Goal: Transaction & Acquisition: Purchase product/service

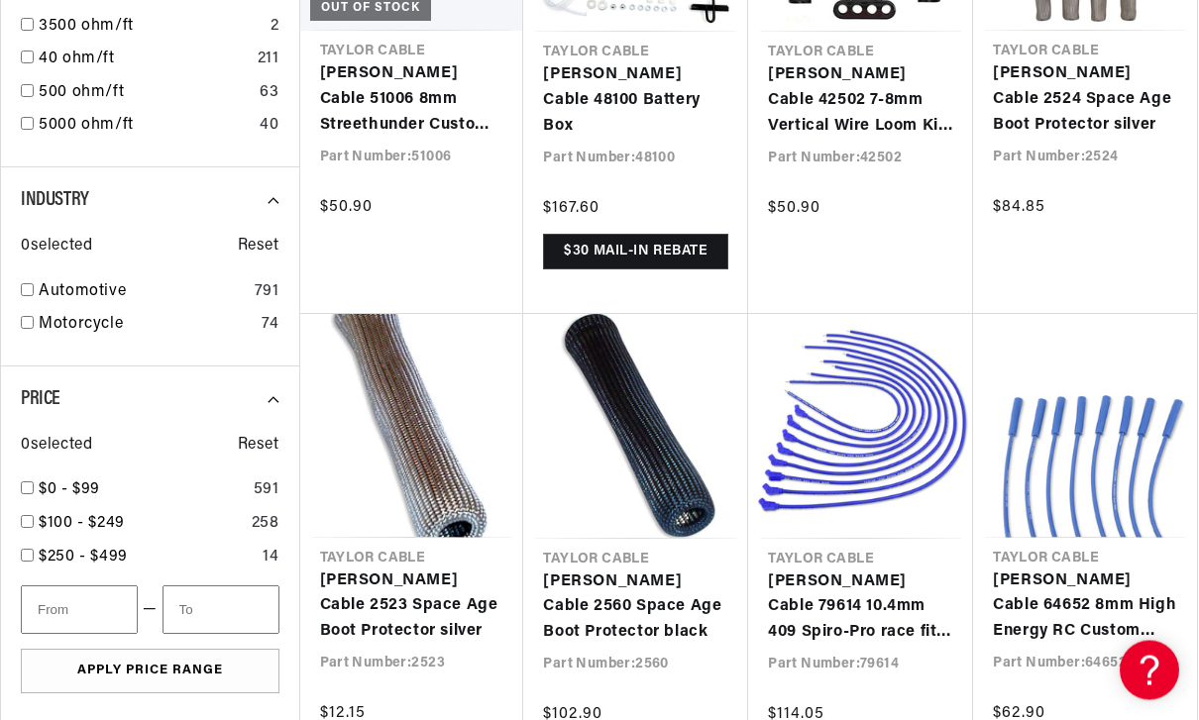
scroll to position [1420, 0]
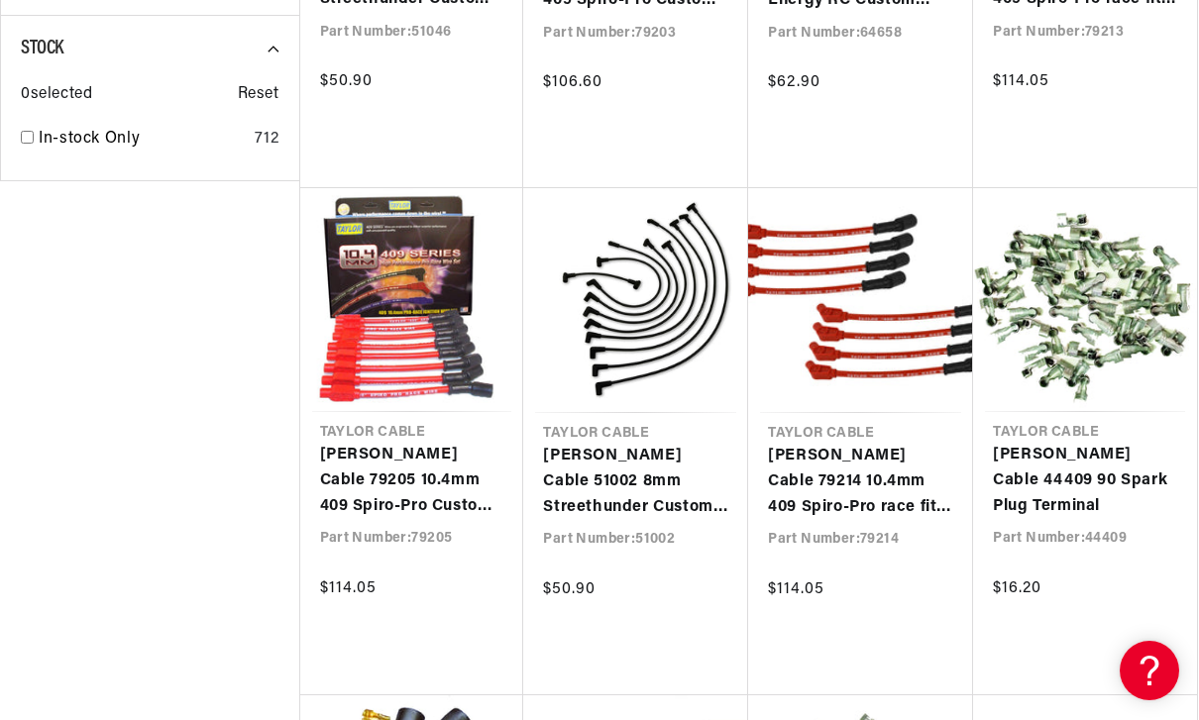
scroll to position [2589, 0]
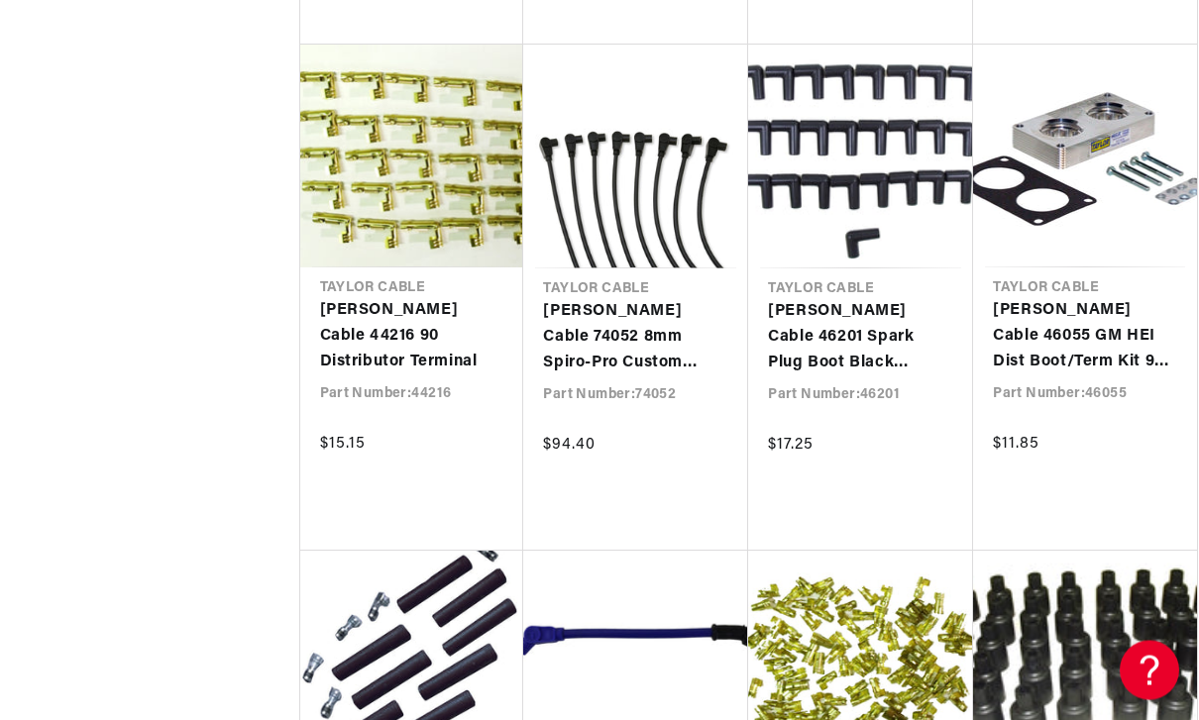
scroll to position [0, 1021]
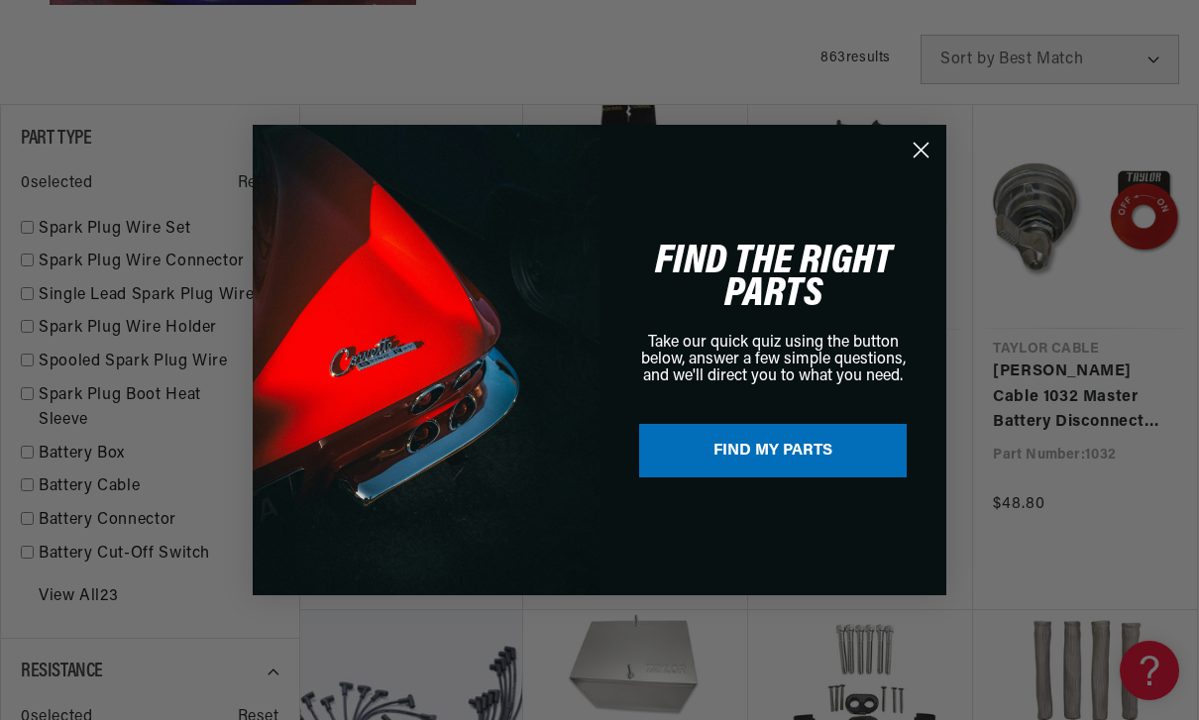
scroll to position [619, 0]
click at [917, 166] on circle "Close dialog" at bounding box center [921, 150] width 33 height 33
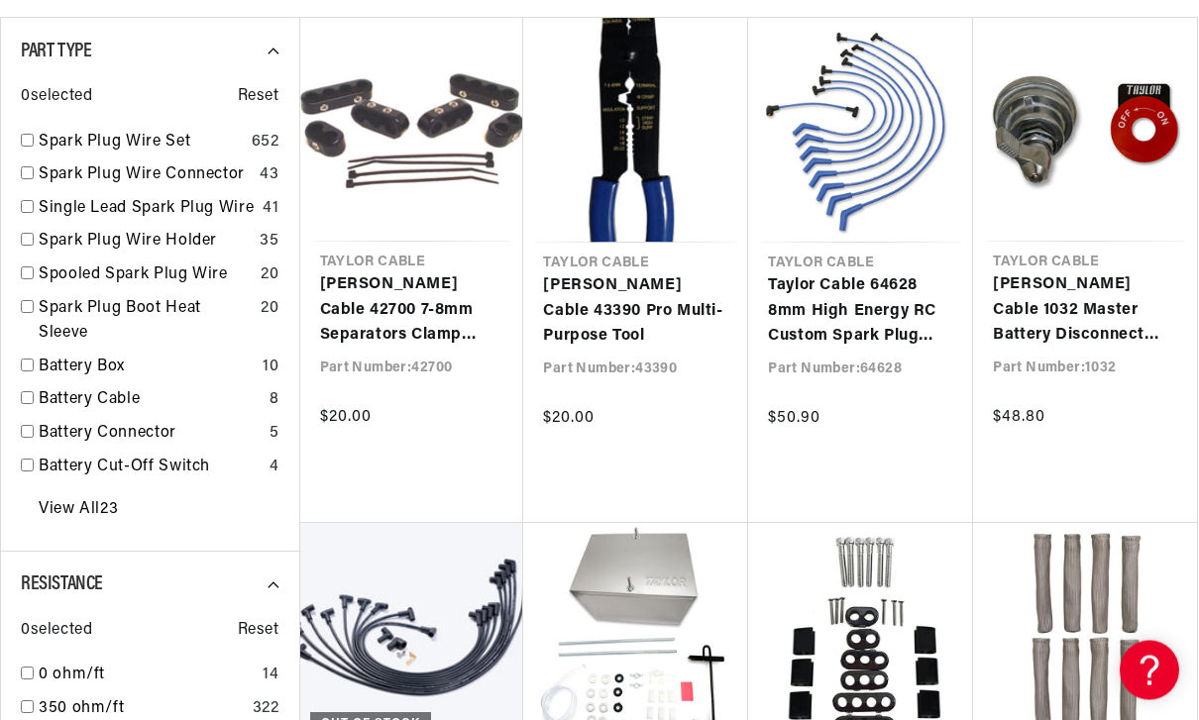
scroll to position [0, 0]
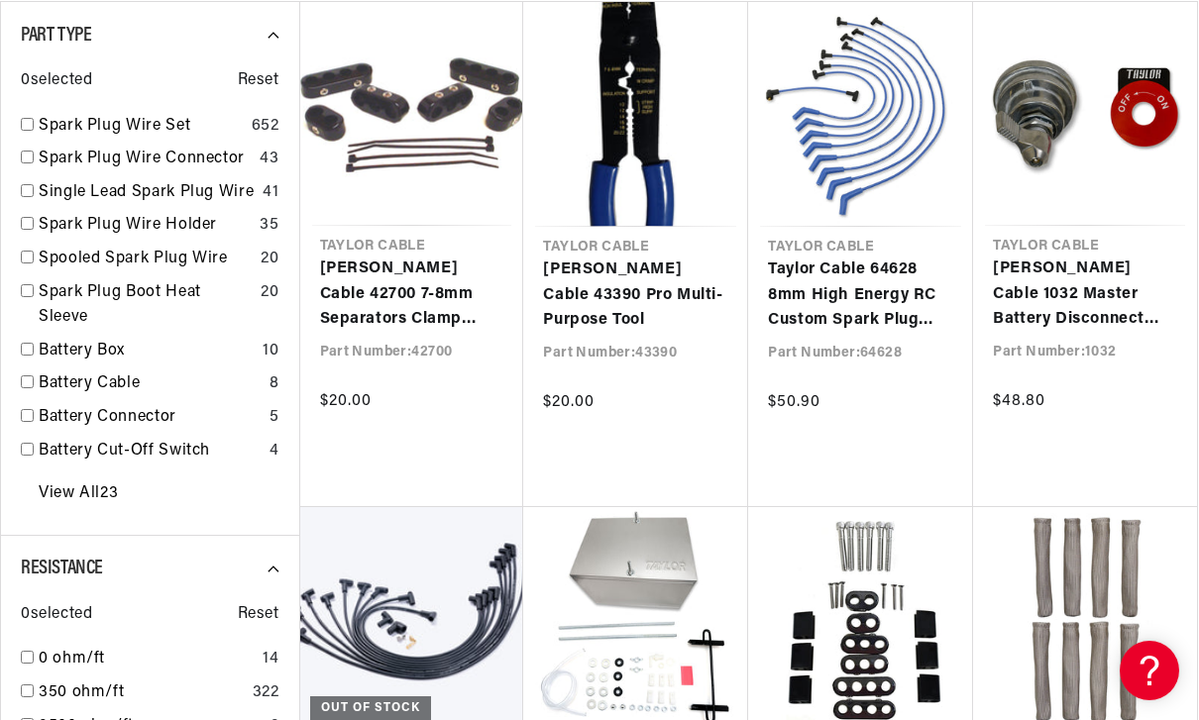
click at [29, 292] on input "checkbox" at bounding box center [27, 290] width 13 height 13
checkbox input "false"
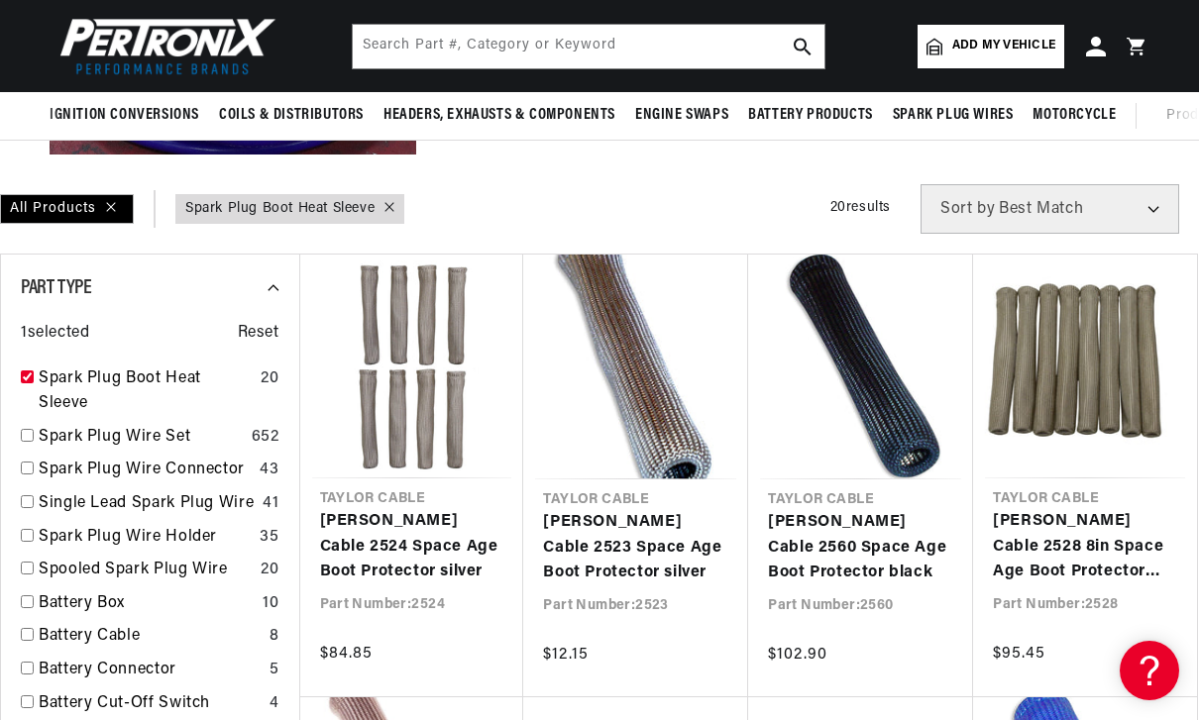
click at [31, 378] on input "checkbox" at bounding box center [27, 377] width 13 height 13
checkbox input "true"
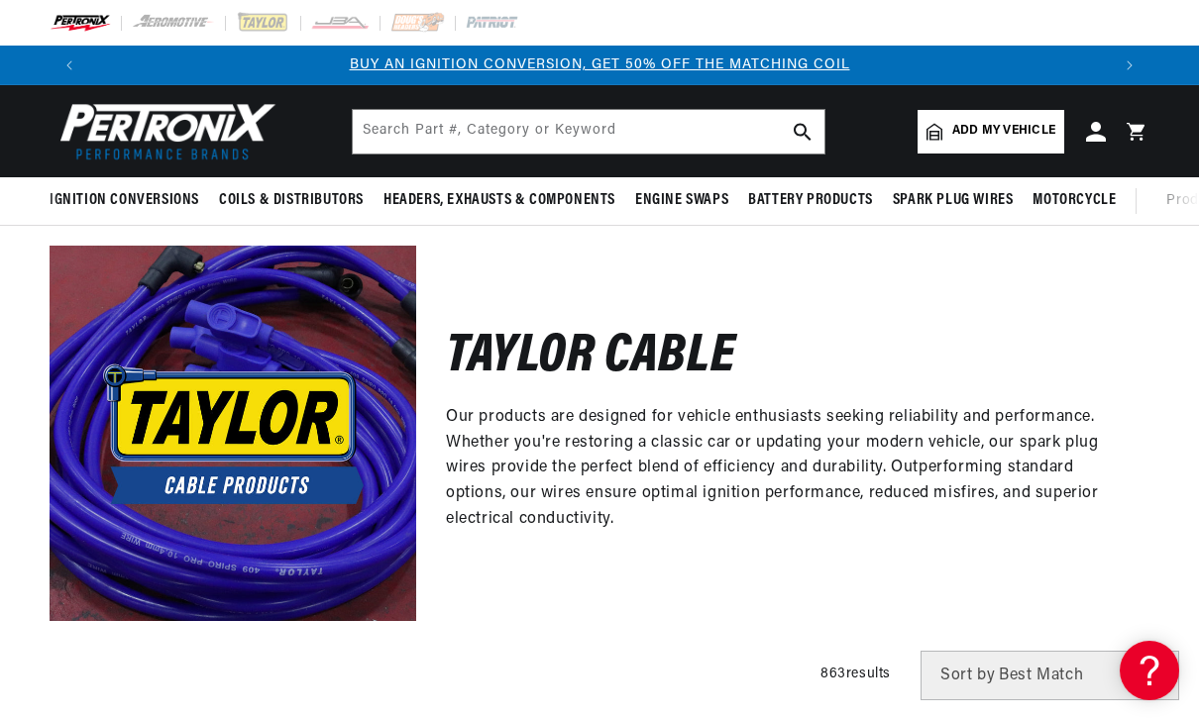
click at [1010, 134] on span "Add my vehicle" at bounding box center [1003, 131] width 103 height 19
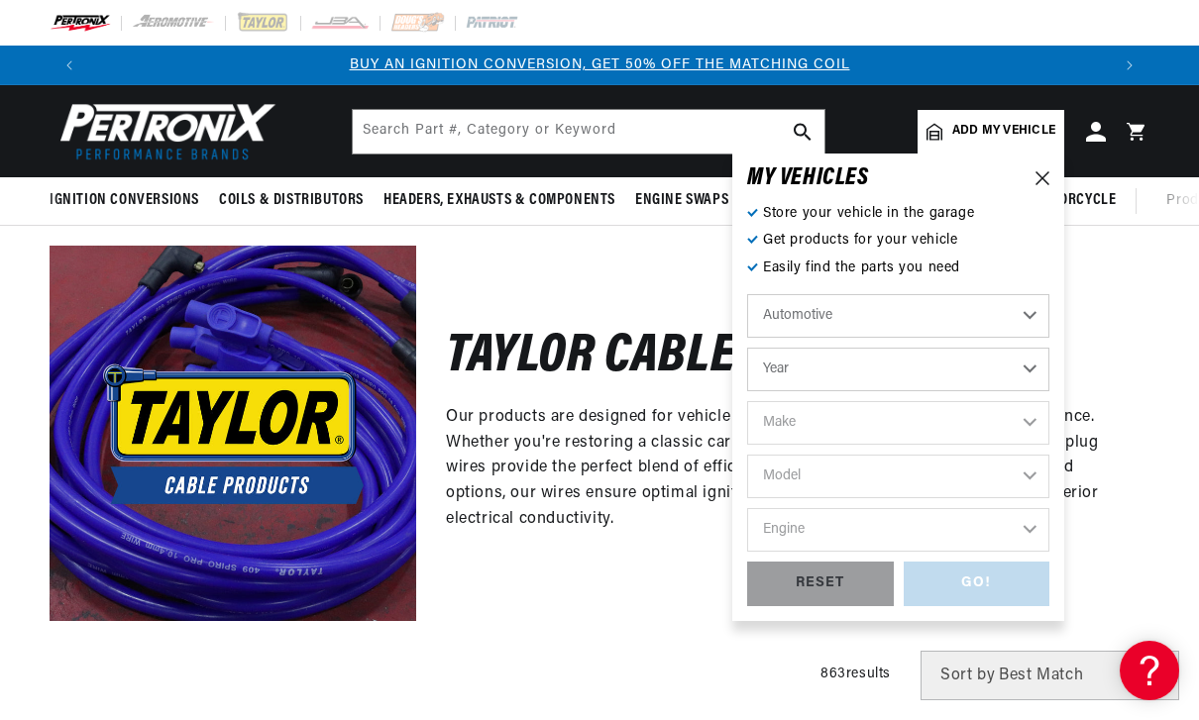
click at [1004, 368] on select "Year [DATE] 2021 2020 2019 2018 2017 2016 2015 2014 2013 2012 2011 2010 2009 20…" at bounding box center [898, 370] width 302 height 44
select select "1957"
click at [872, 418] on select "Make Alfa Romeo Aston [PERSON_NAME] [PERSON_NAME] Buick Cadillac Chevrolet Chry…" at bounding box center [898, 423] width 302 height 44
select select "Ford"
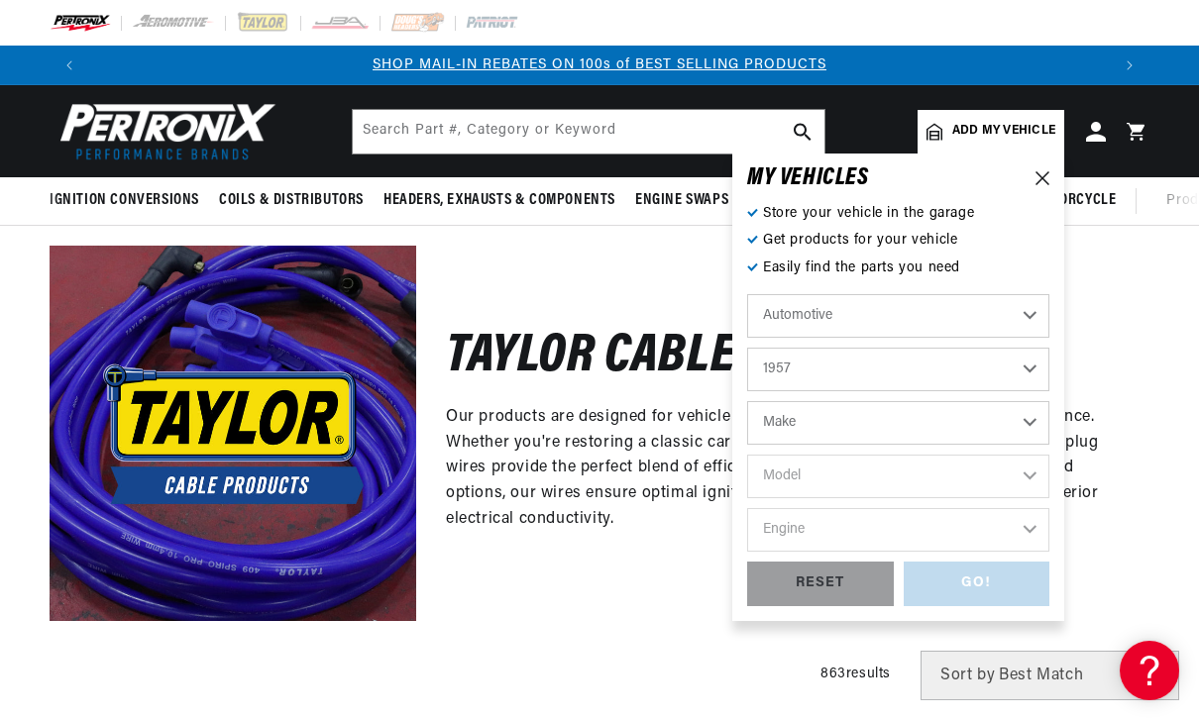
select select "Ford"
click at [838, 472] on select "Model Club Country Sedan Country Squire Courier Sedan Delivery Custom Custom 30…" at bounding box center [898, 477] width 302 height 44
select select "Fairlane"
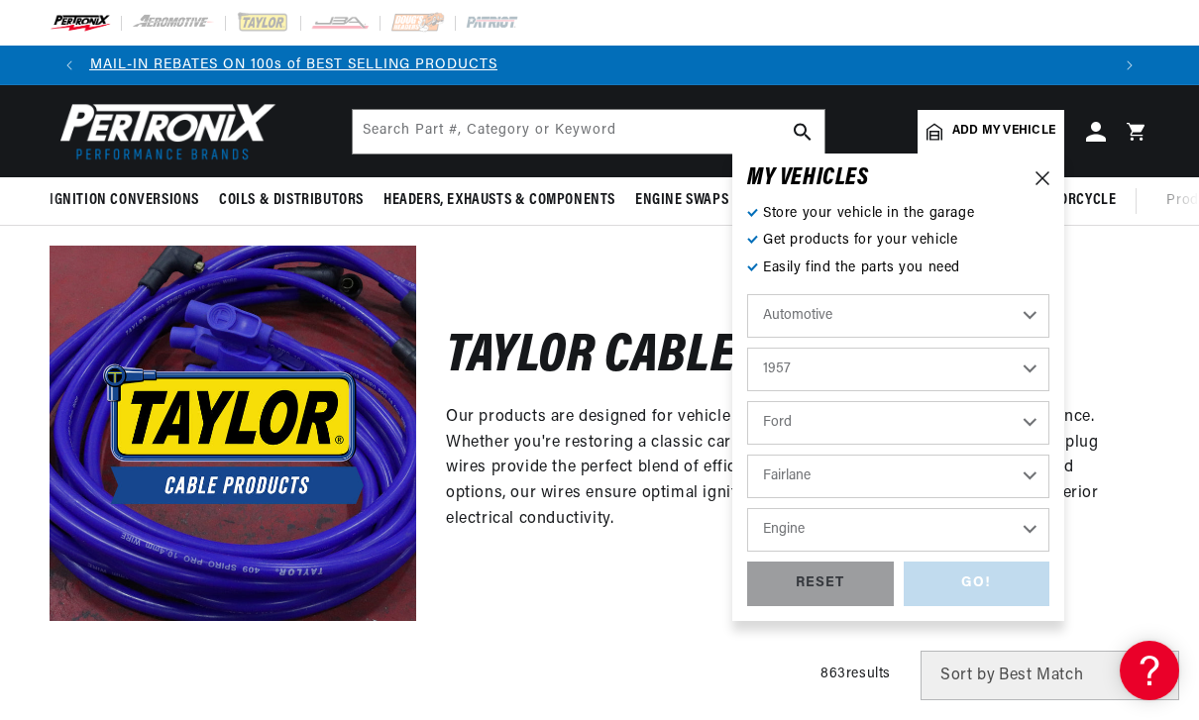
click at [835, 531] on select "Engine 2.8L 3.3L 3.6L 3.7L 4.1L 4.3L 4.4L 4.5L 4.8L 5.1L 5.4L 5.8L 5.9L 6.4L" at bounding box center [898, 530] width 302 height 44
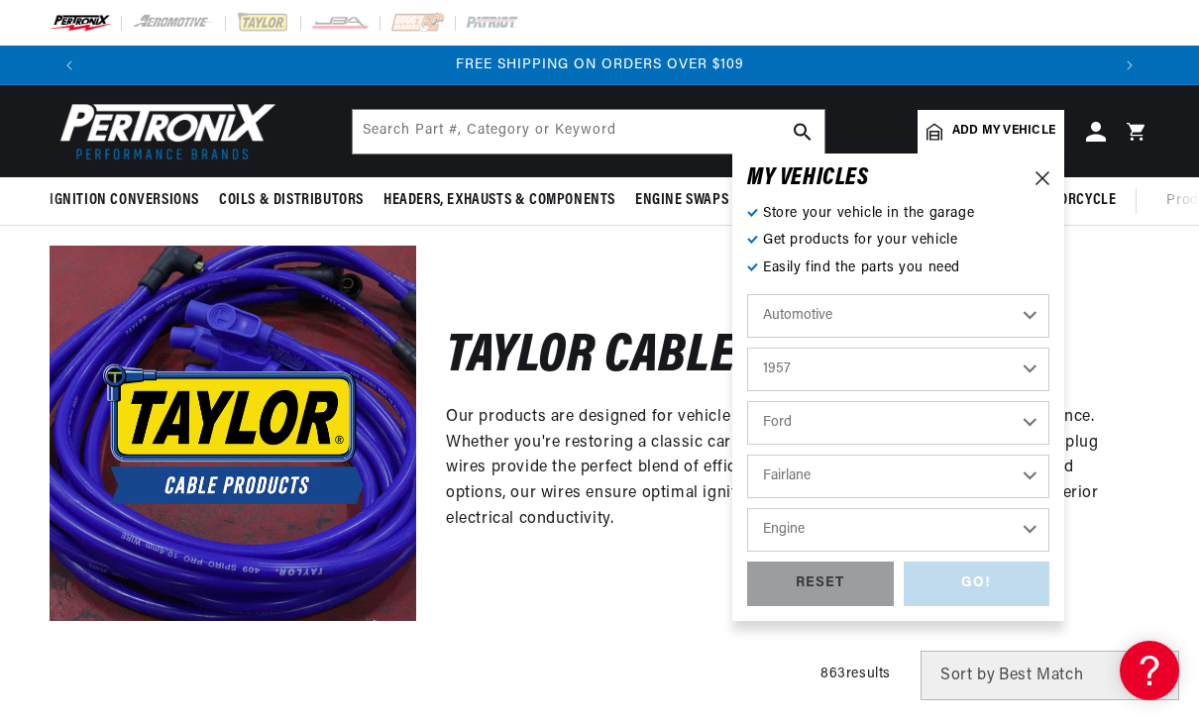
select select "4.8L"
click at [995, 587] on div "GO!" at bounding box center [977, 584] width 147 height 45
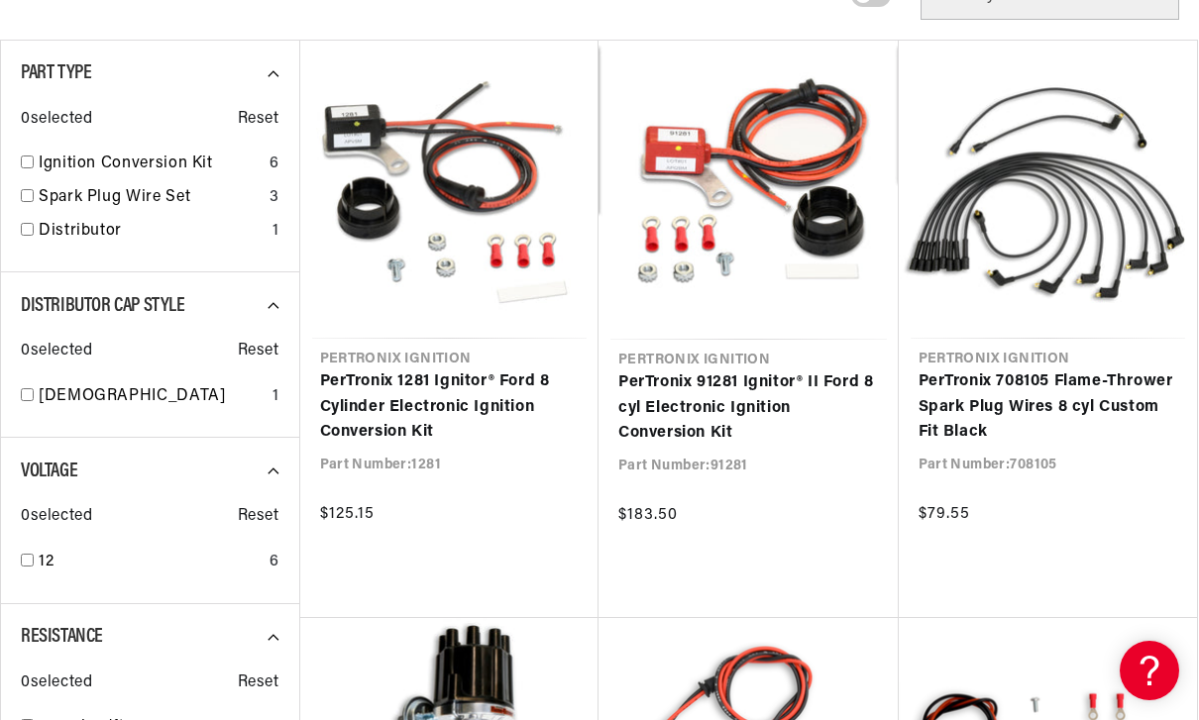
scroll to position [339, 0]
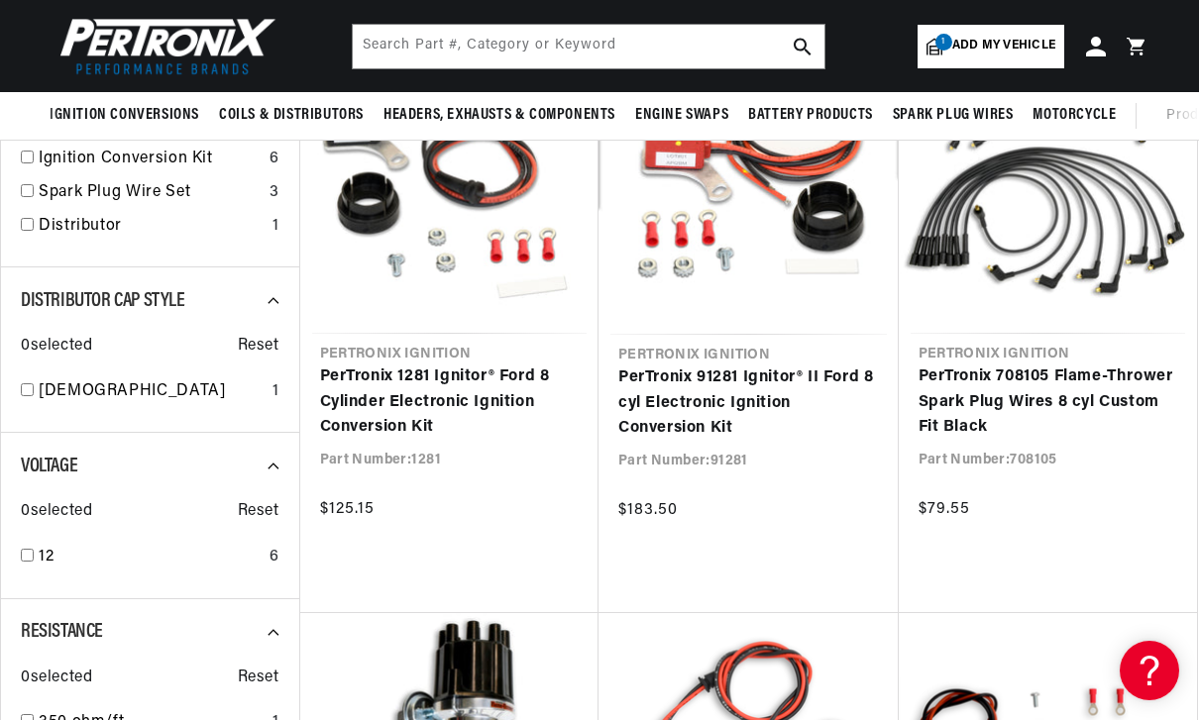
click at [1135, 397] on link "PerTronix 708105 Flame-Thrower Spark Plug Wires 8 cyl Custom Fit Black" at bounding box center [1049, 403] width 260 height 76
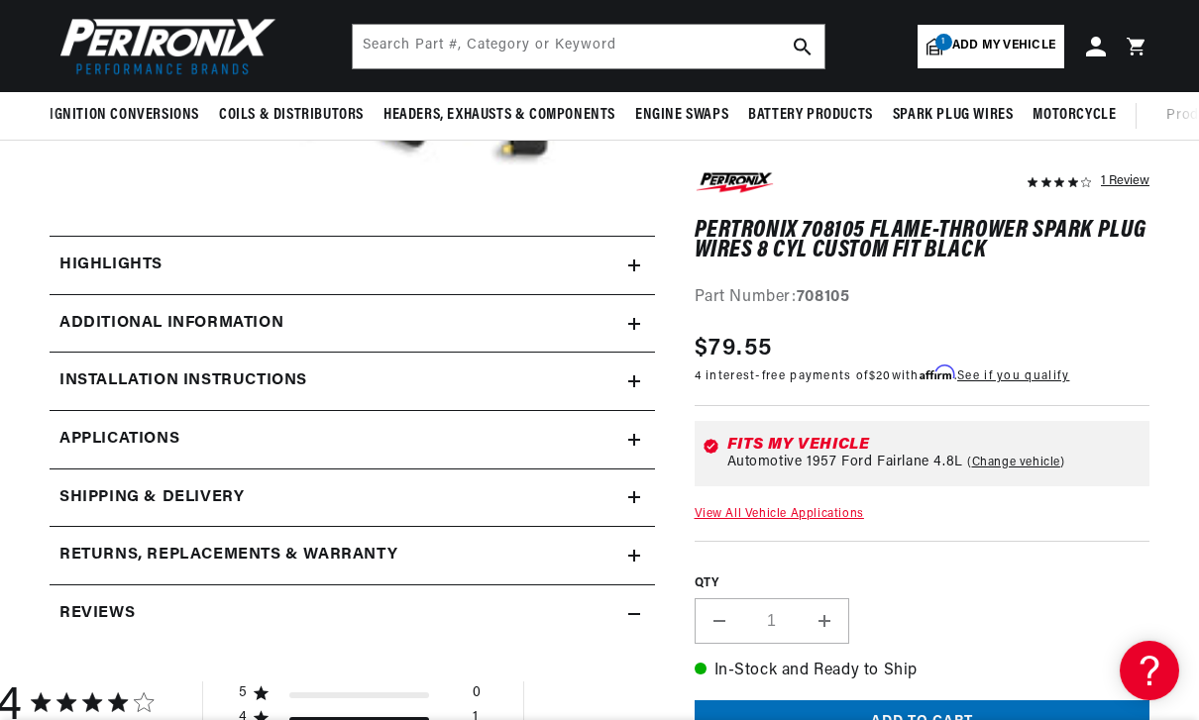
scroll to position [0, 1021]
click at [629, 326] on icon at bounding box center [634, 324] width 12 height 12
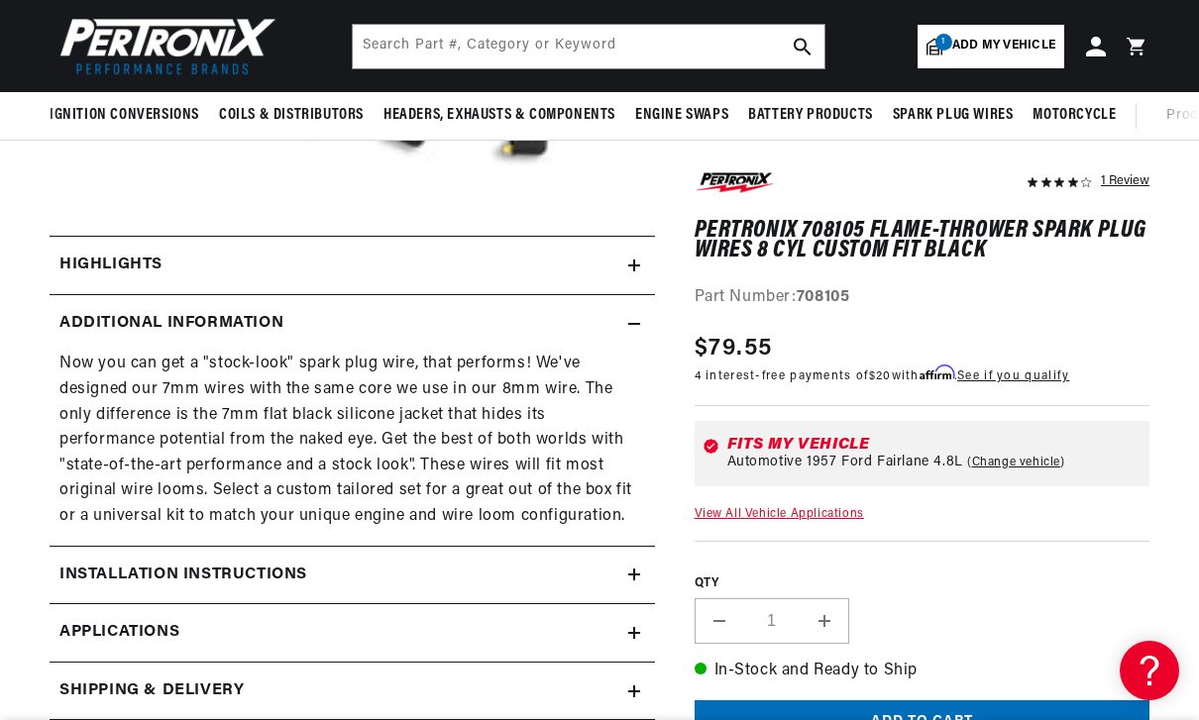
scroll to position [0, 0]
click at [632, 334] on summary "Additional Information" at bounding box center [352, 323] width 605 height 57
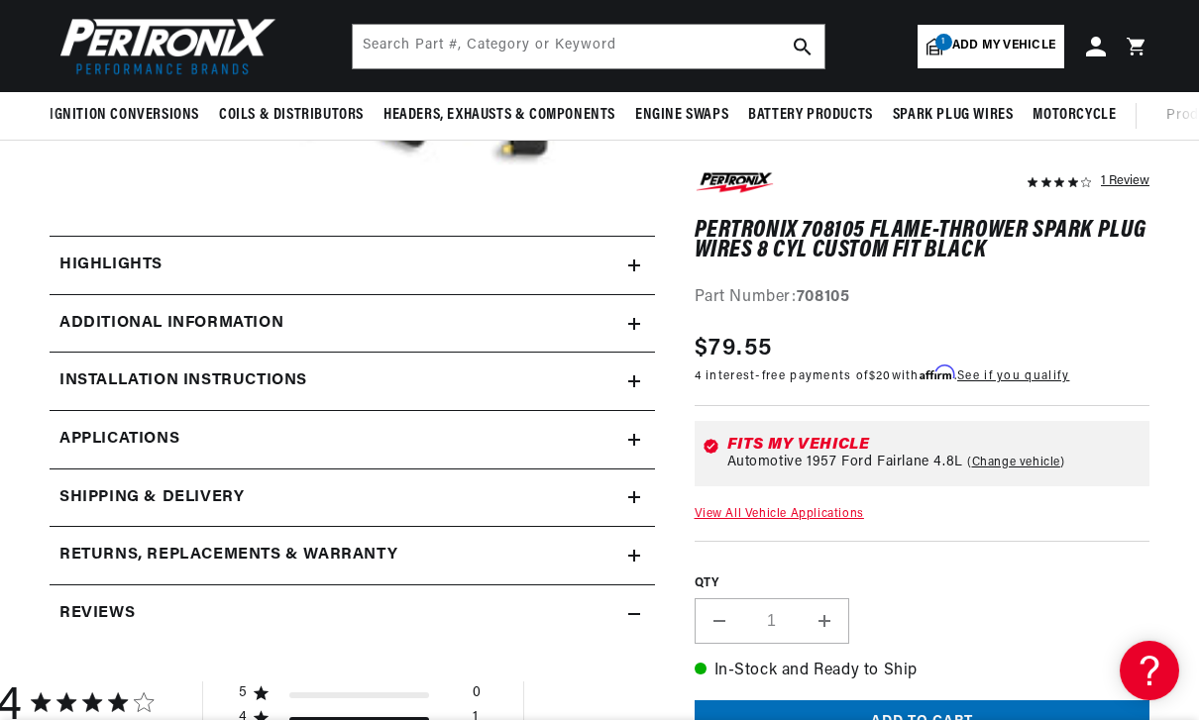
click at [637, 248] on summary "Highlights" at bounding box center [352, 265] width 605 height 57
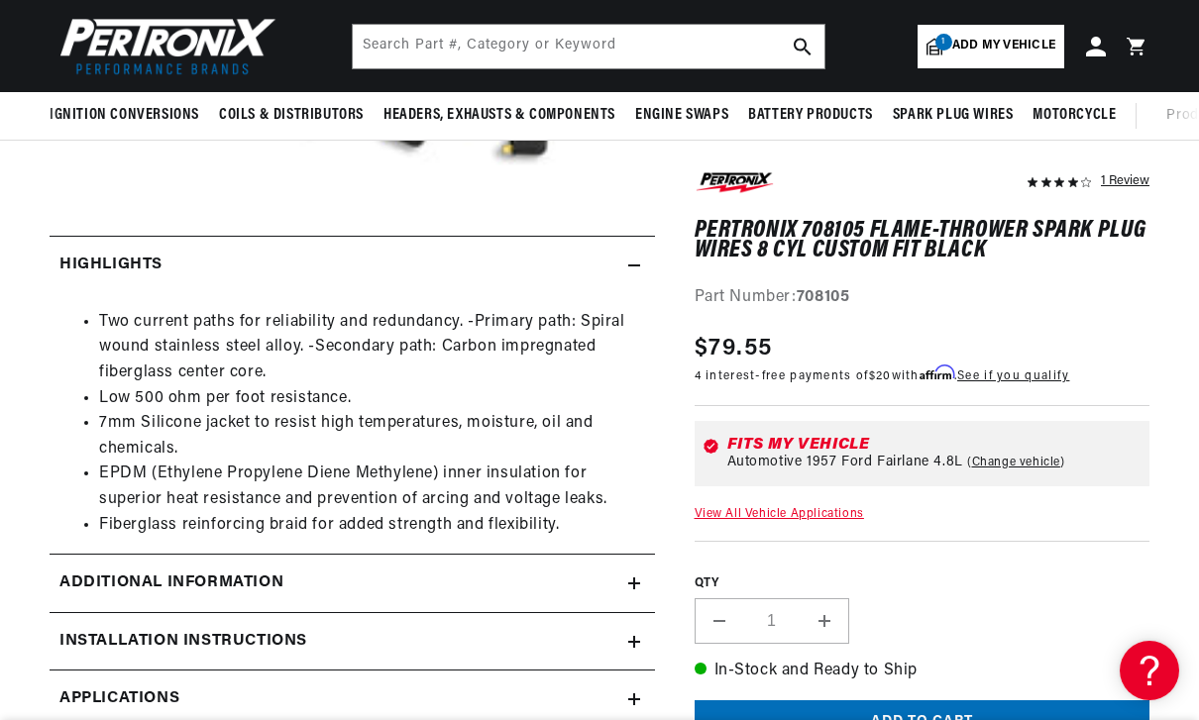
click at [652, 241] on summary "Highlights" at bounding box center [352, 265] width 605 height 57
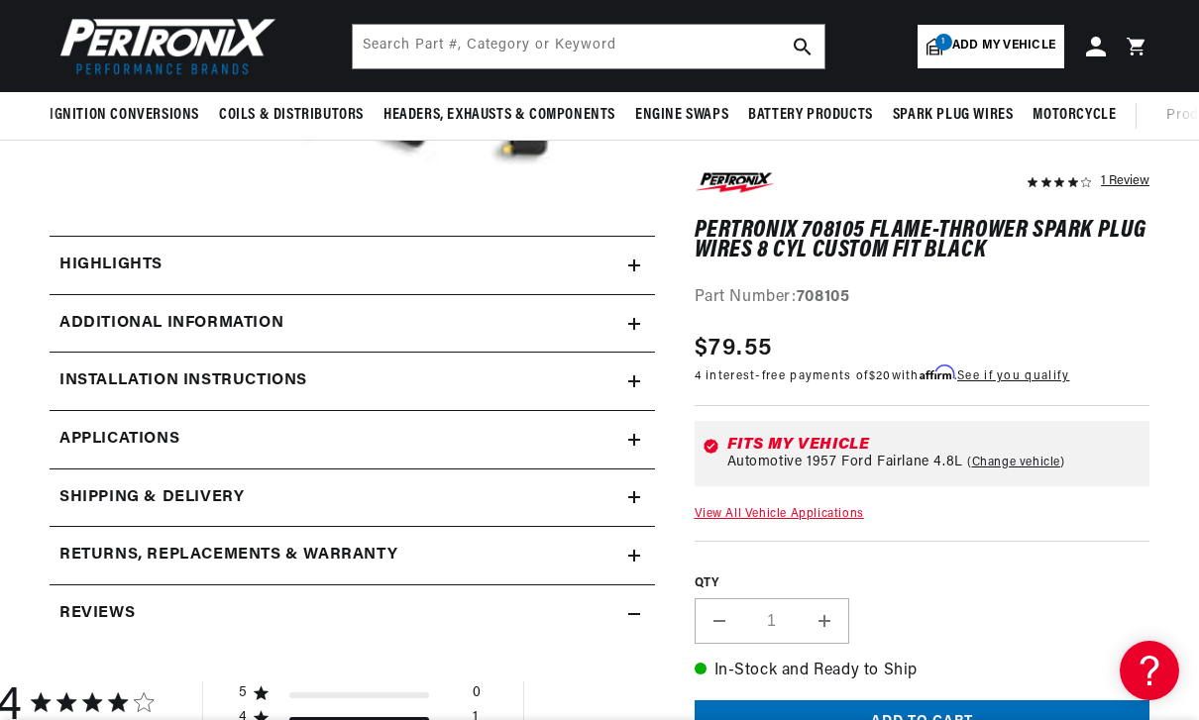
scroll to position [0, 1021]
click at [632, 373] on summary "Installation instructions" at bounding box center [352, 381] width 605 height 57
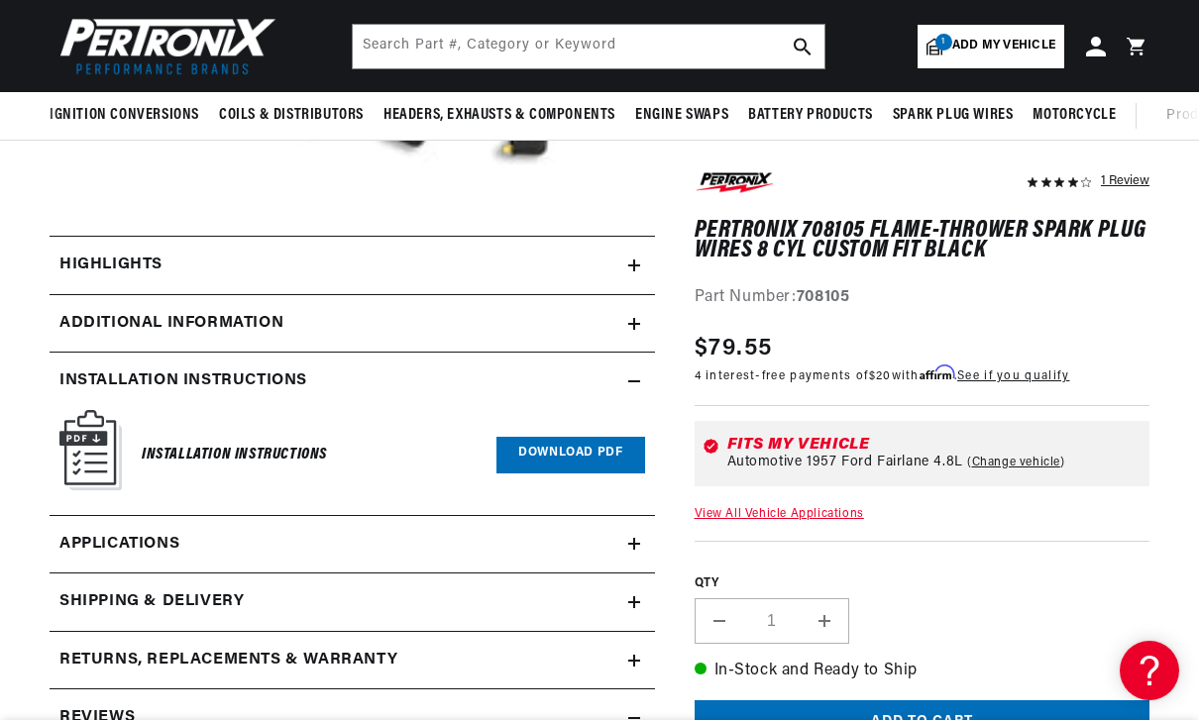
click at [628, 371] on summary "Installation instructions" at bounding box center [352, 381] width 605 height 57
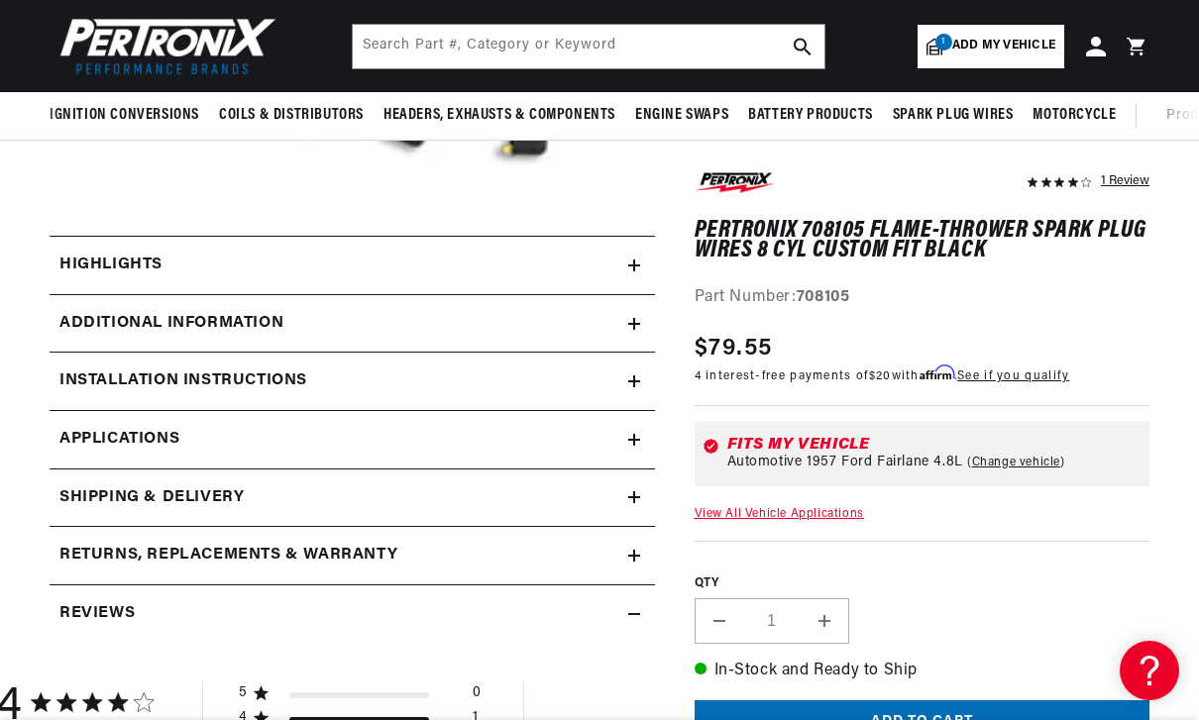
click at [625, 432] on link "Applications" at bounding box center [352, 440] width 605 height 58
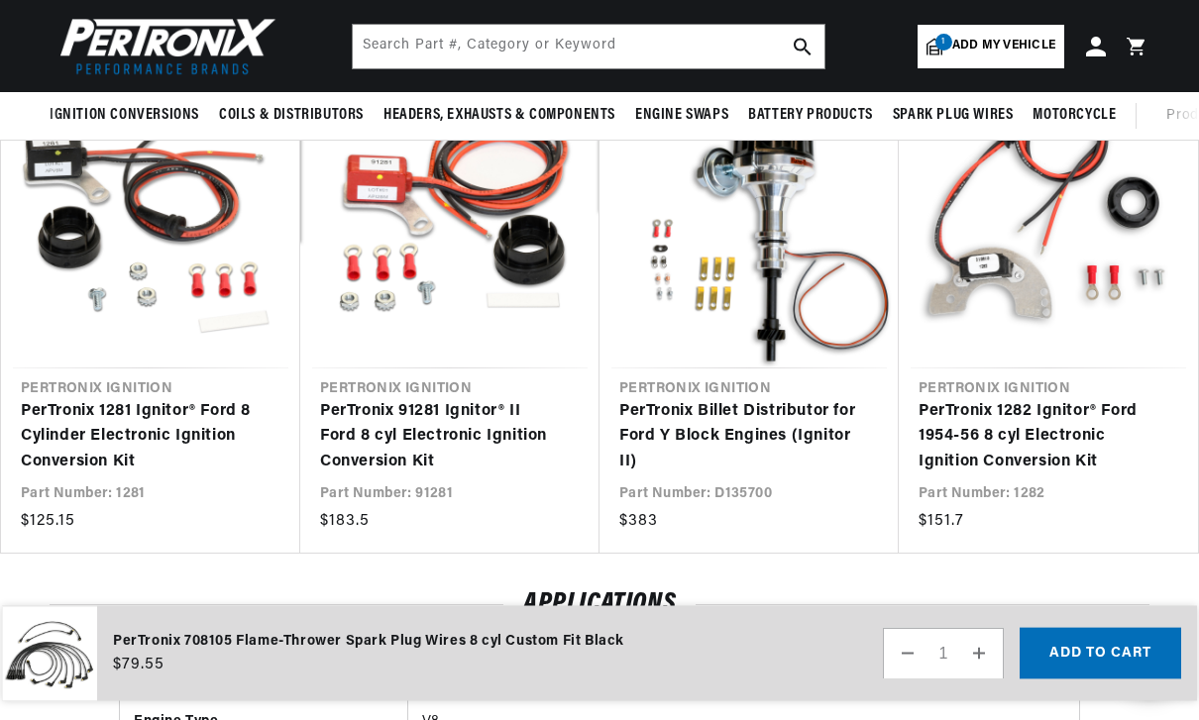
scroll to position [0, 2041]
